Goal: Navigation & Orientation: Find specific page/section

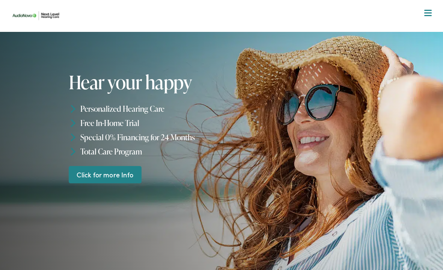
click at [425, 14] on div at bounding box center [428, 14] width 8 height 8
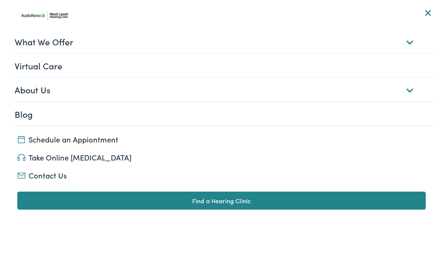
click at [21, 40] on link "What We Offer" at bounding box center [225, 41] width 420 height 23
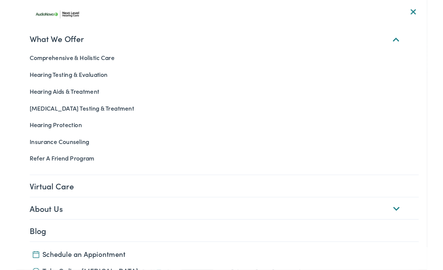
scroll to position [217, 0]
click at [417, 228] on link "About Us" at bounding box center [225, 224] width 420 height 23
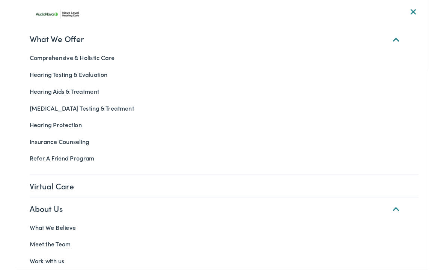
scroll to position [383, 0]
click at [39, 255] on link "Meet the Team" at bounding box center [221, 264] width 425 height 18
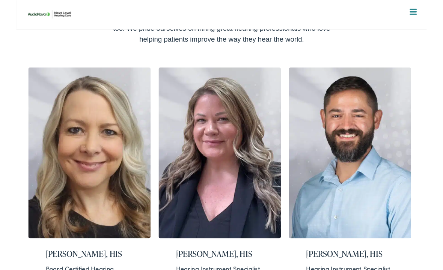
scroll to position [246, 0]
click at [383, 134] on img at bounding box center [360, 164] width 132 height 185
